Goal: Check status: Check status

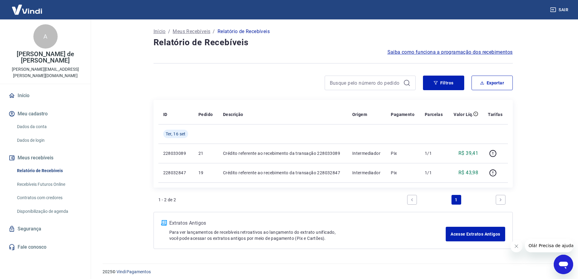
scroll to position [3, 0]
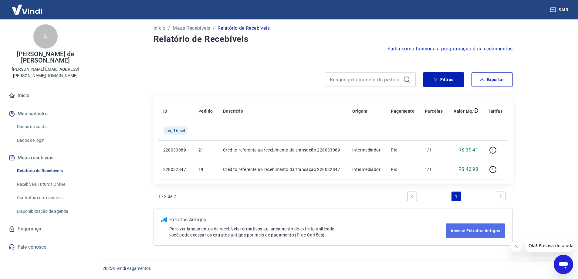
click at [477, 235] on link "Acesse Extratos Antigos" at bounding box center [474, 230] width 59 height 15
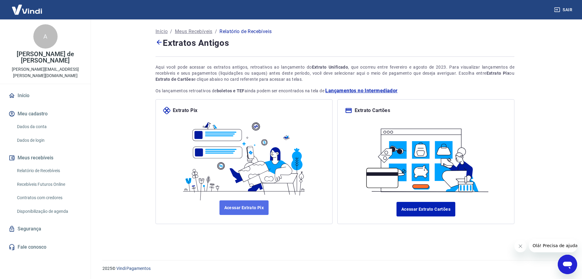
click at [248, 211] on link "Acessar Extrato Pix" at bounding box center [244, 207] width 49 height 15
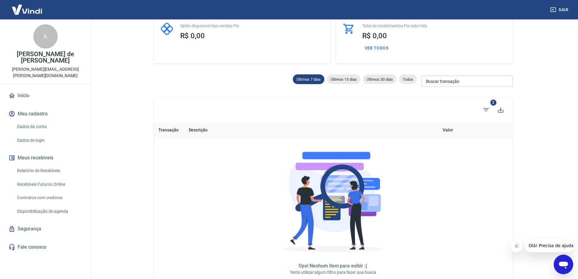
scroll to position [23, 0]
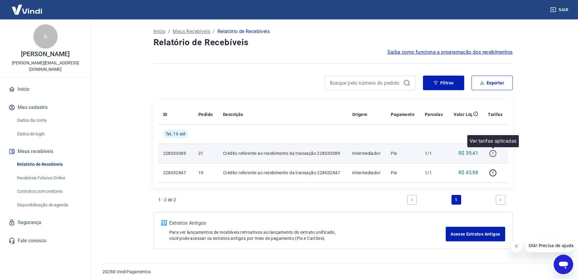
click at [492, 154] on icon "button" at bounding box center [493, 154] width 8 height 8
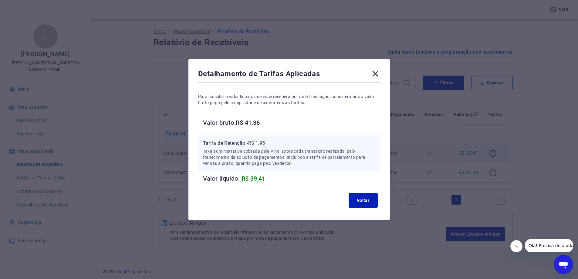
click at [378, 73] on icon at bounding box center [375, 74] width 6 height 6
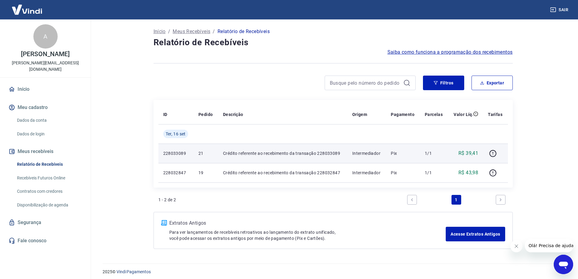
scroll to position [3, 0]
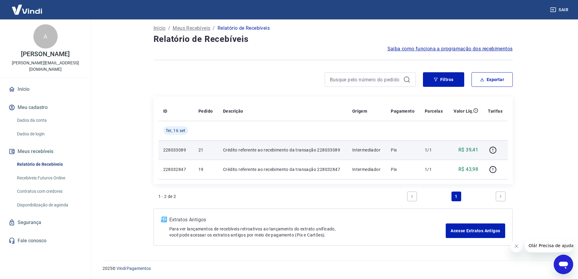
click at [35, 10] on img at bounding box center [26, 9] width 39 height 18
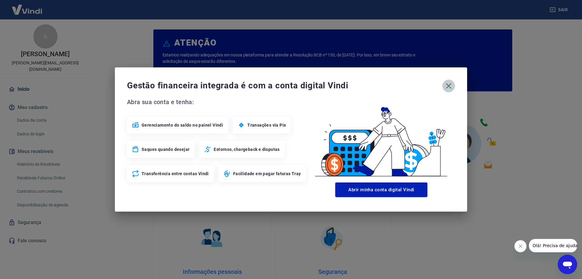
click at [455, 87] on button "button" at bounding box center [448, 85] width 13 height 13
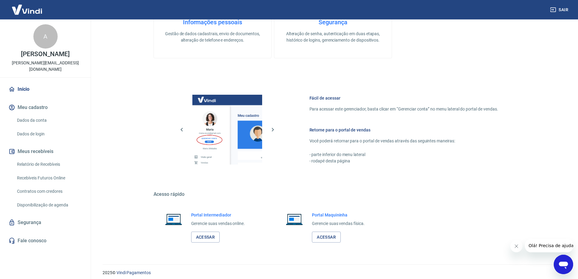
scroll to position [257, 0]
